Goal: Task Accomplishment & Management: Use online tool/utility

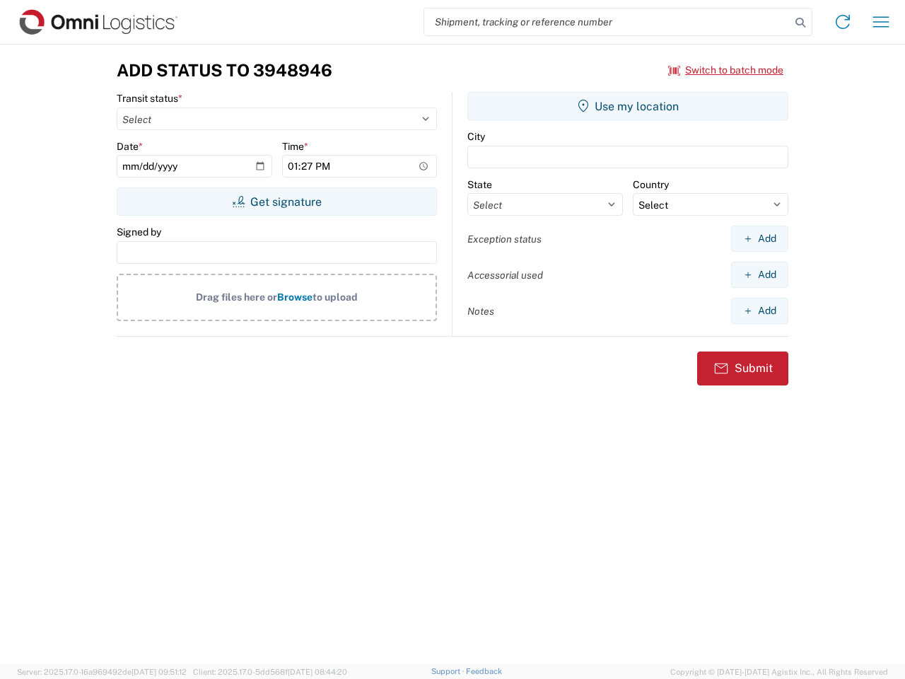
click at [607, 22] on input "search" at bounding box center [607, 21] width 366 height 27
click at [800, 23] on icon at bounding box center [800, 23] width 20 height 20
click at [842, 22] on icon at bounding box center [842, 22] width 23 height 23
click at [881, 22] on icon "button" at bounding box center [881, 21] width 16 height 11
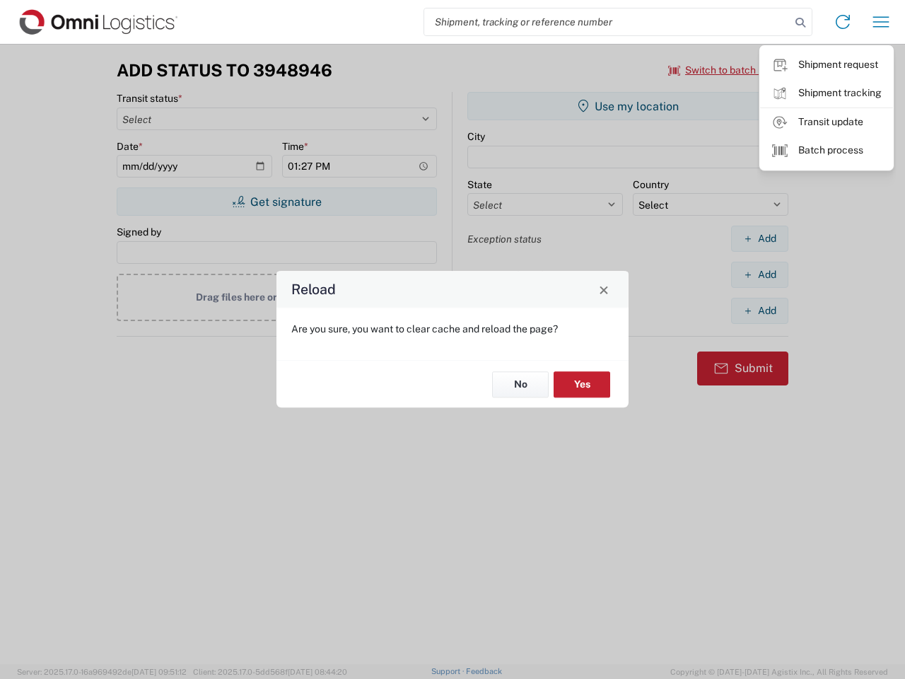
click at [726, 70] on div "Reload Are you sure, you want to clear cache and reload the page? No Yes" at bounding box center [452, 339] width 905 height 679
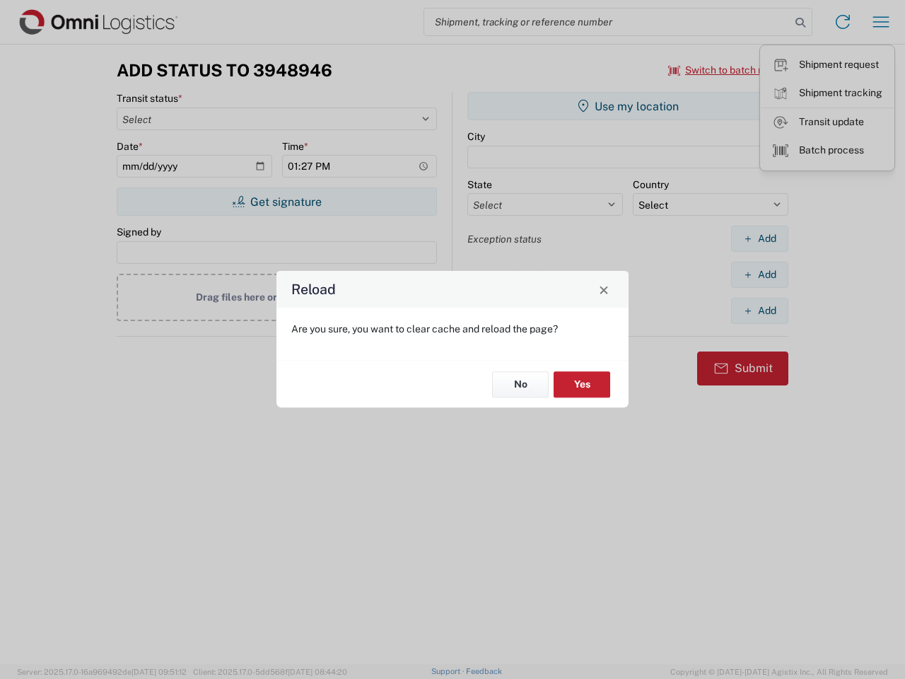
click at [276, 201] on div "Reload Are you sure, you want to clear cache and reload the page? No Yes" at bounding box center [452, 339] width 905 height 679
click at [628, 106] on div "Reload Are you sure, you want to clear cache and reload the page? No Yes" at bounding box center [452, 339] width 905 height 679
click at [759, 238] on div "Reload Are you sure, you want to clear cache and reload the page? No Yes" at bounding box center [452, 339] width 905 height 679
click at [759, 274] on div "Reload Are you sure, you want to clear cache and reload the page? No Yes" at bounding box center [452, 339] width 905 height 679
click at [759, 310] on div "Reload Are you sure, you want to clear cache and reload the page? No Yes" at bounding box center [452, 339] width 905 height 679
